Goal: Information Seeking & Learning: Learn about a topic

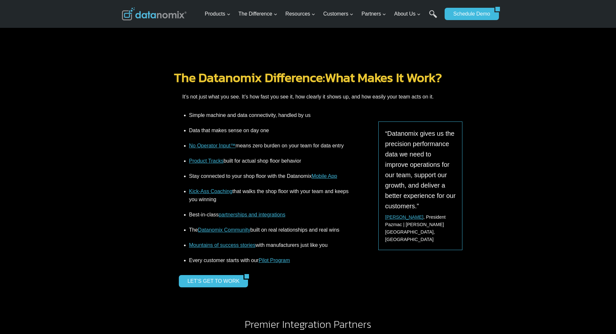
scroll to position [809, 0]
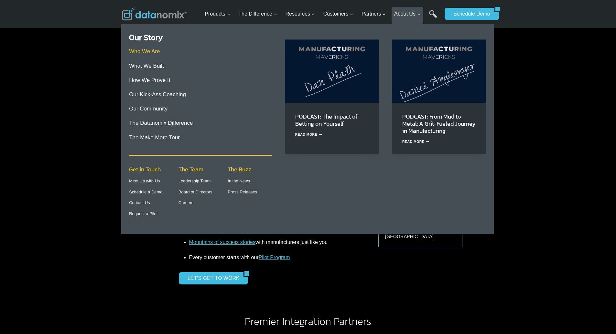
click at [150, 52] on link "Who We Are" at bounding box center [144, 51] width 31 height 6
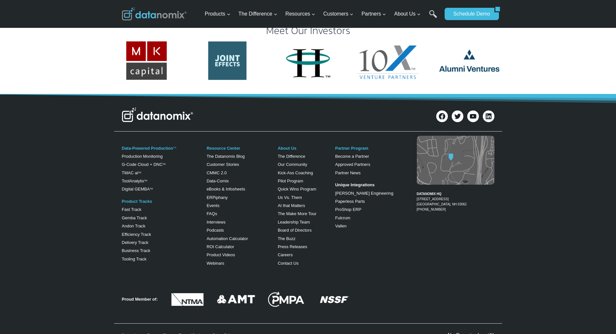
scroll to position [1337, 0]
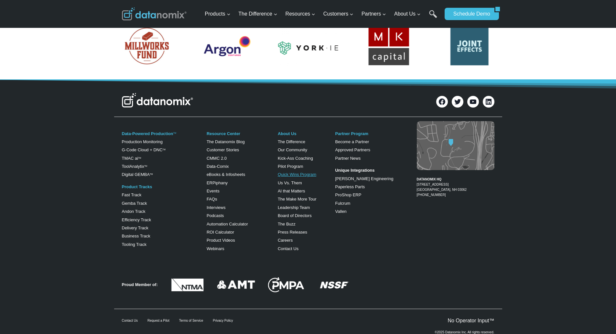
click at [291, 172] on link "Quick Wins Program" at bounding box center [297, 174] width 39 height 5
